Goal: Find specific page/section: Find specific page/section

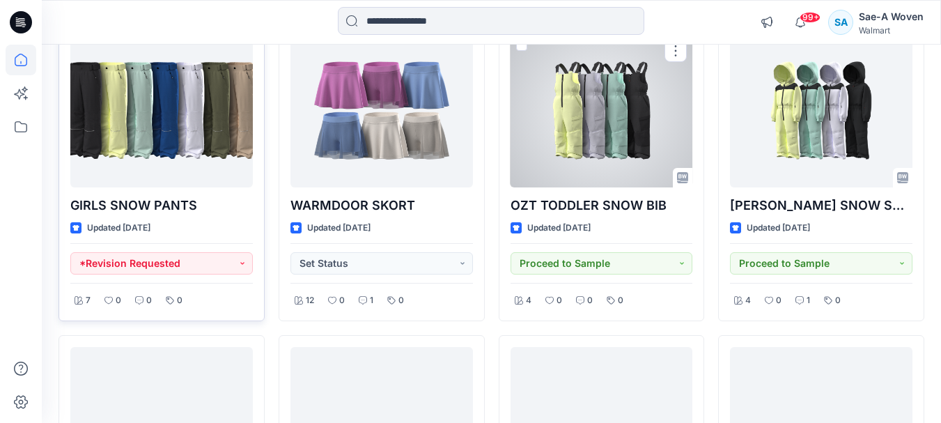
scroll to position [139, 0]
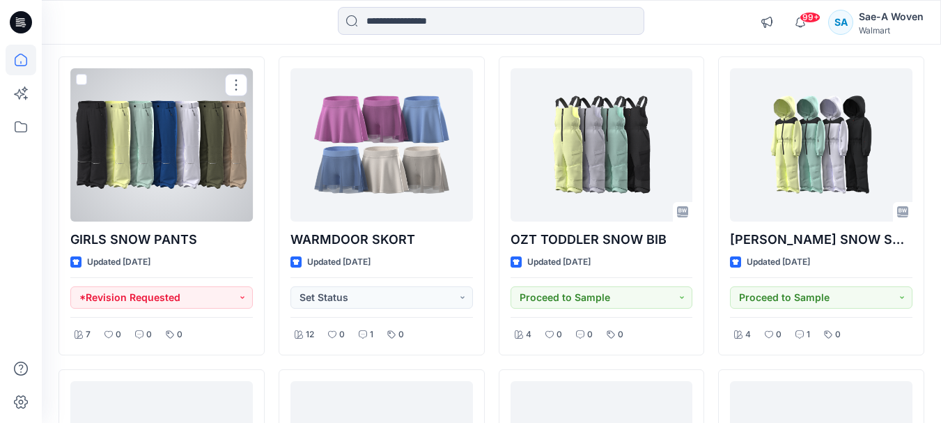
drag, startPoint x: 121, startPoint y: 155, endPoint x: 371, endPoint y: 260, distance: 271.5
click at [121, 155] on div at bounding box center [161, 144] width 182 height 153
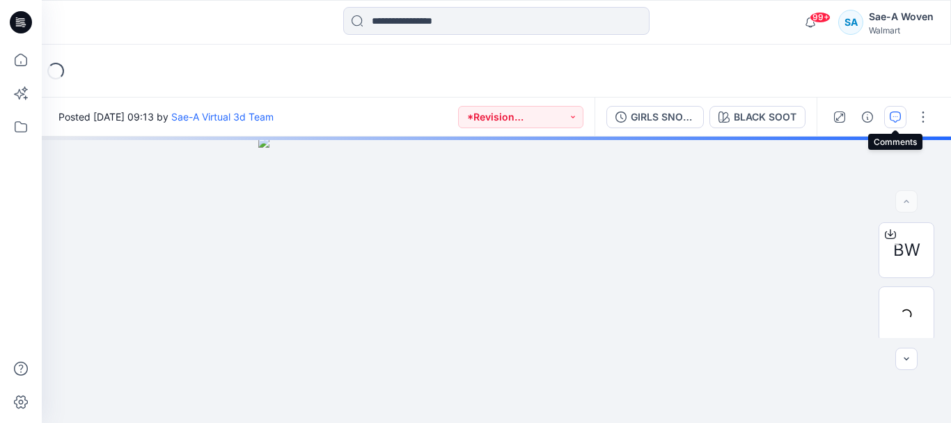
click at [899, 115] on icon "button" at bounding box center [895, 116] width 11 height 11
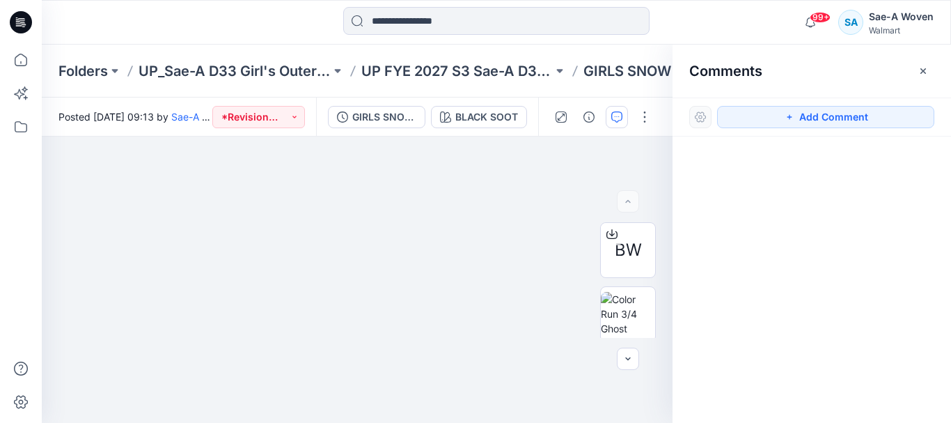
click at [919, 70] on icon "button" at bounding box center [923, 70] width 11 height 11
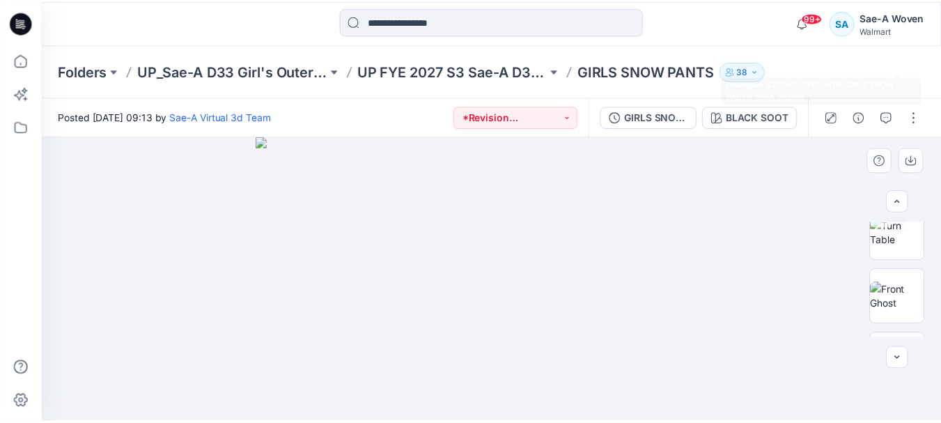
scroll to position [209, 0]
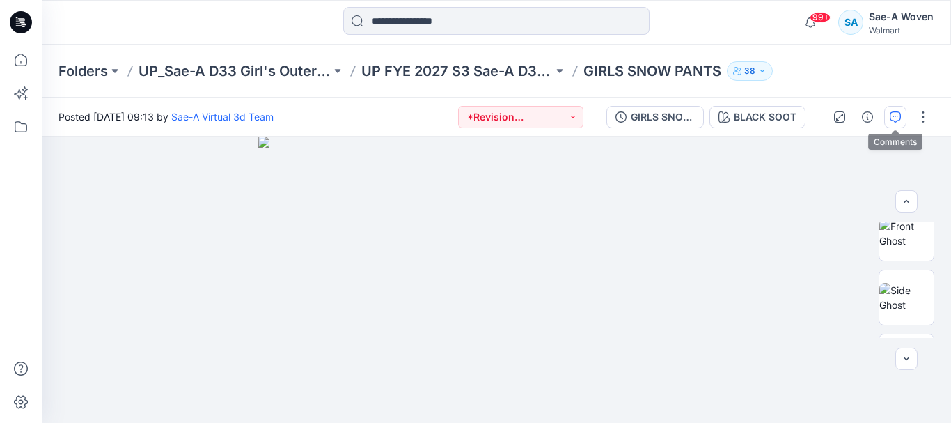
click at [902, 125] on button "button" at bounding box center [895, 117] width 22 height 22
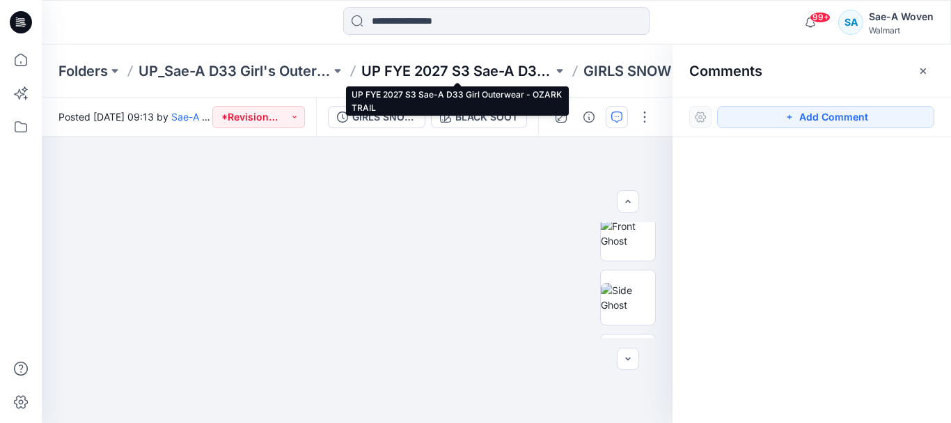
click at [474, 70] on p "UP FYE 2027 S3 Sae-A D33 Girl Outerwear - OZARK TRAIL" at bounding box center [457, 71] width 192 height 20
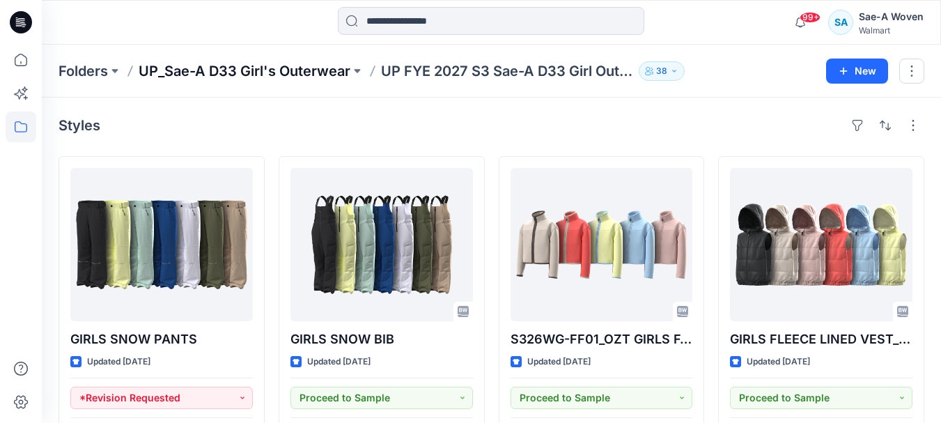
click at [318, 76] on p "UP_Sae-A D33 Girl's Outerwear" at bounding box center [245, 71] width 212 height 20
